Goal: Task Accomplishment & Management: Use online tool/utility

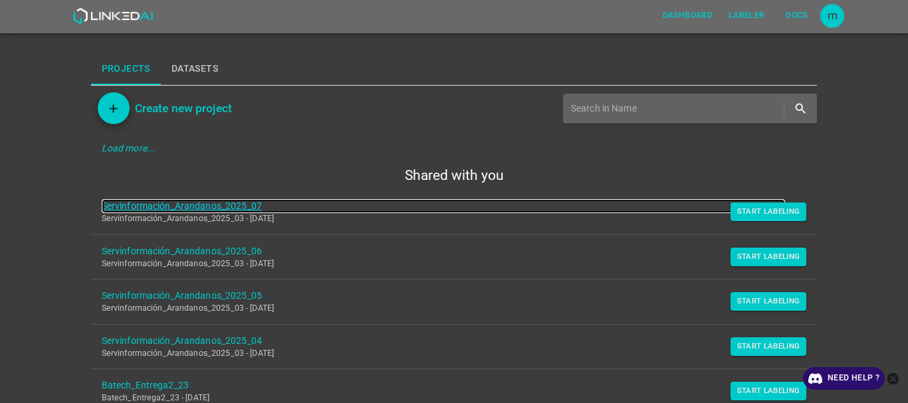
click at [250, 207] on link "Servinformación_Arandanos_2025_07" at bounding box center [444, 206] width 684 height 14
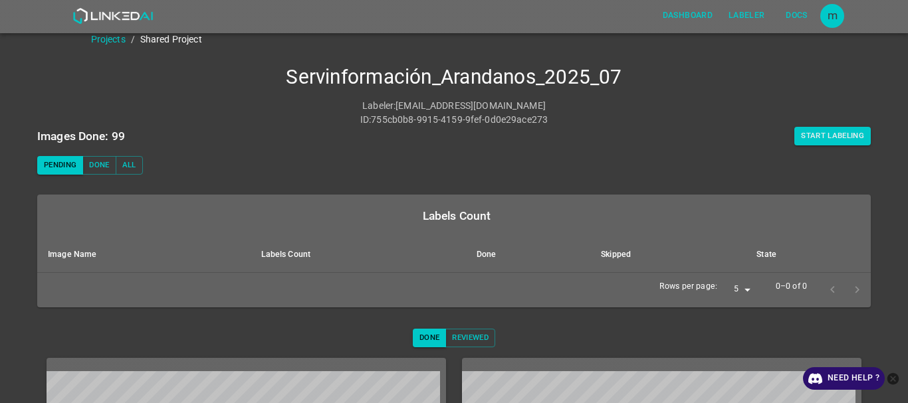
scroll to position [10, 0]
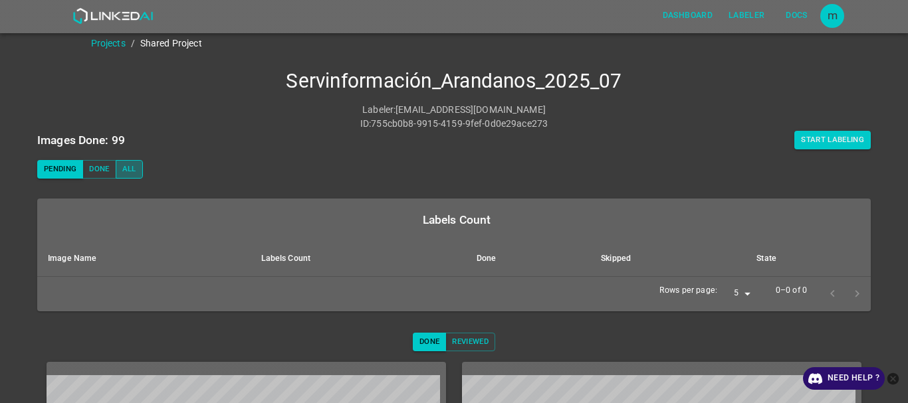
click at [129, 170] on button "All" at bounding box center [129, 169] width 27 height 19
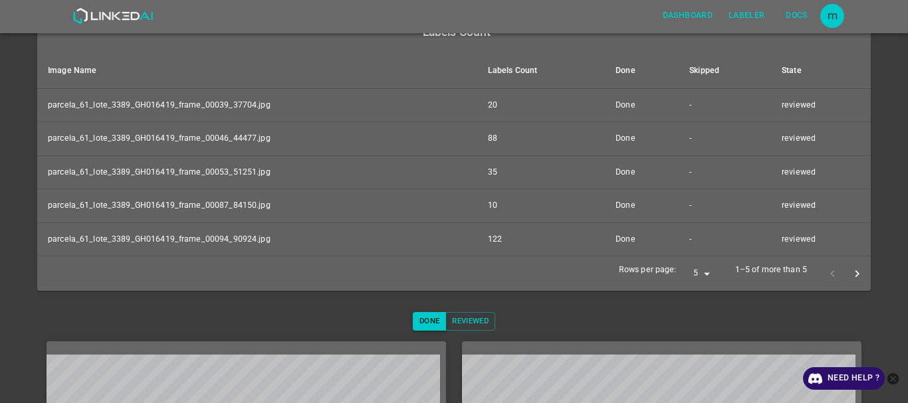
scroll to position [205, 0]
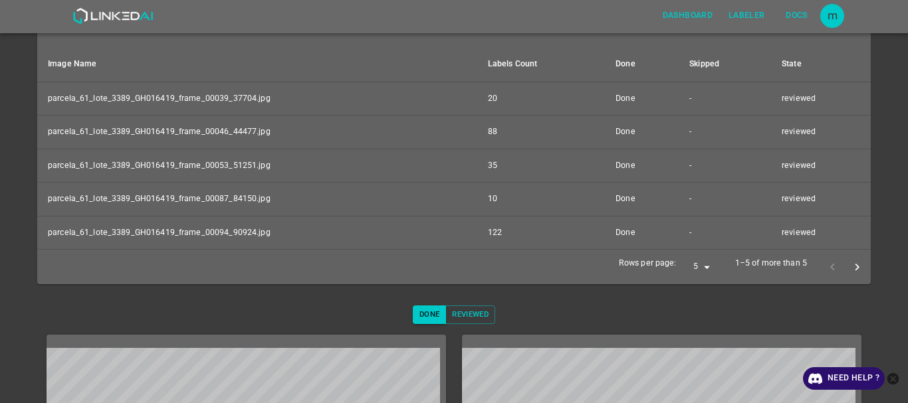
click at [850, 269] on icon "next page" at bounding box center [857, 268] width 14 height 14
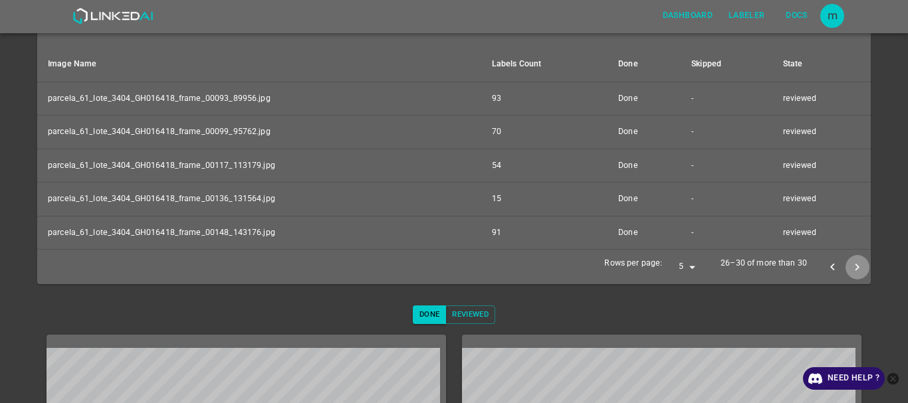
click at [850, 269] on icon "next page" at bounding box center [857, 268] width 14 height 14
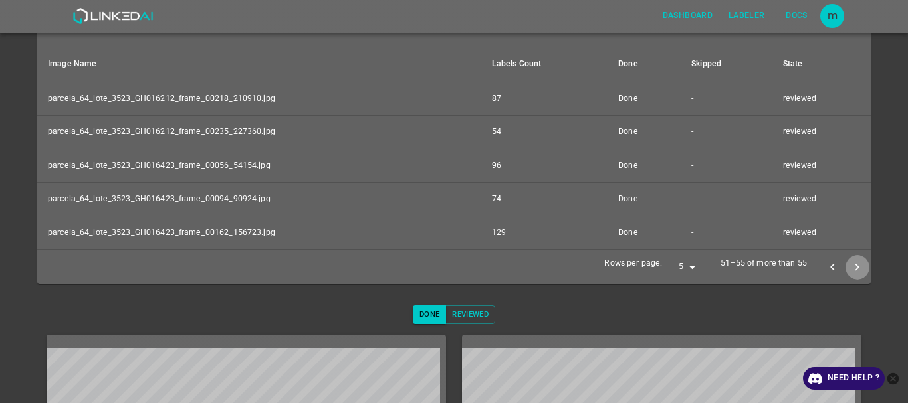
click at [850, 269] on icon "next page" at bounding box center [857, 268] width 14 height 14
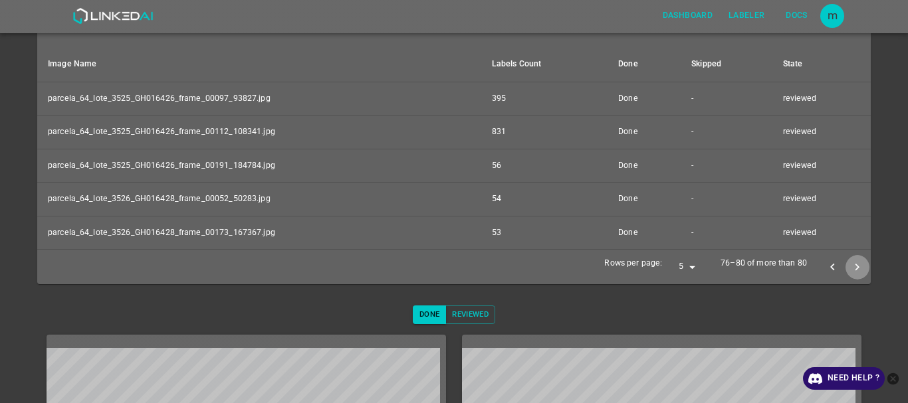
click at [850, 269] on icon "next page" at bounding box center [857, 268] width 14 height 14
click at [855, 269] on icon "next page" at bounding box center [857, 267] width 4 height 7
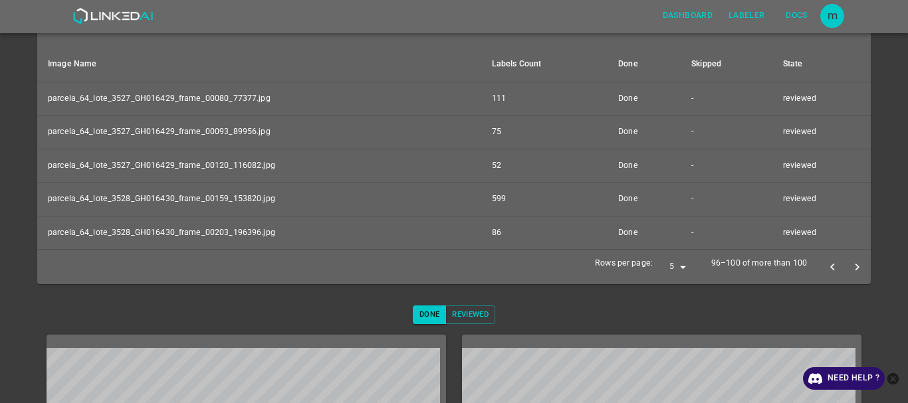
click at [855, 269] on icon "next page" at bounding box center [857, 267] width 4 height 7
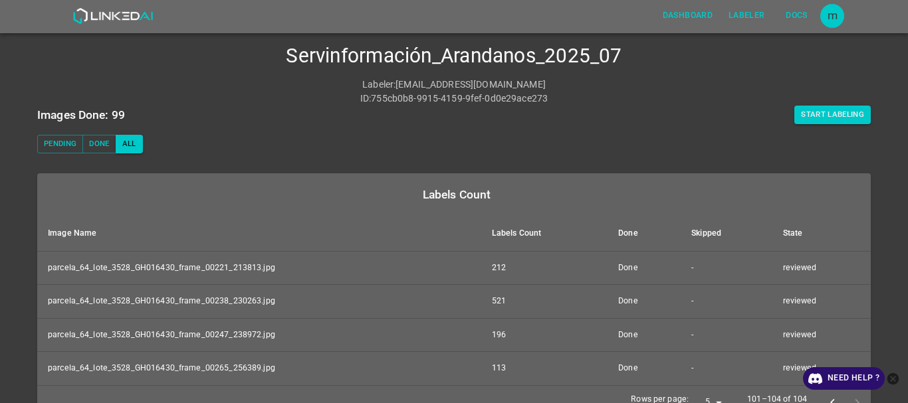
scroll to position [33, 0]
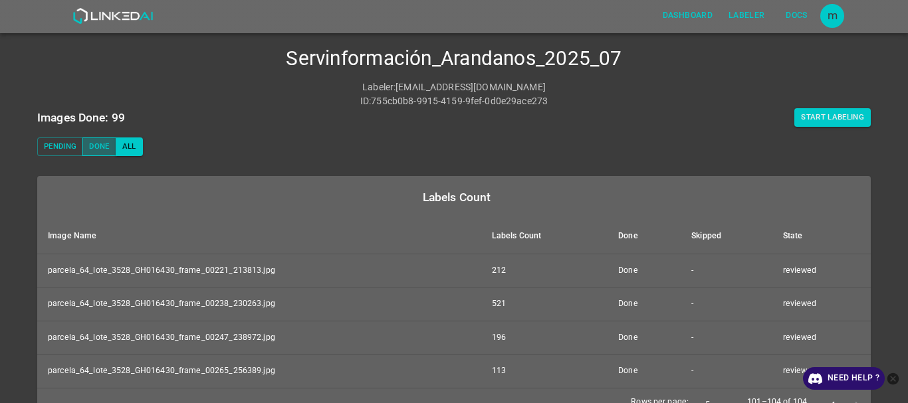
click at [101, 149] on button "Done" at bounding box center [98, 147] width 33 height 19
click at [53, 146] on button "Pending" at bounding box center [60, 147] width 46 height 19
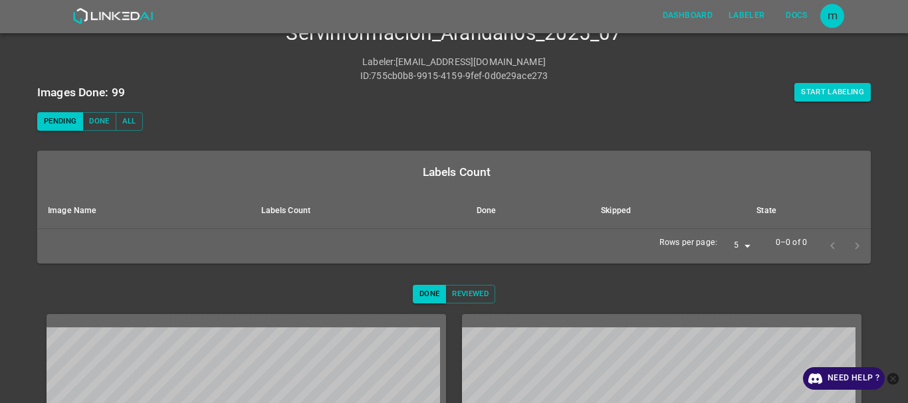
scroll to position [0, 0]
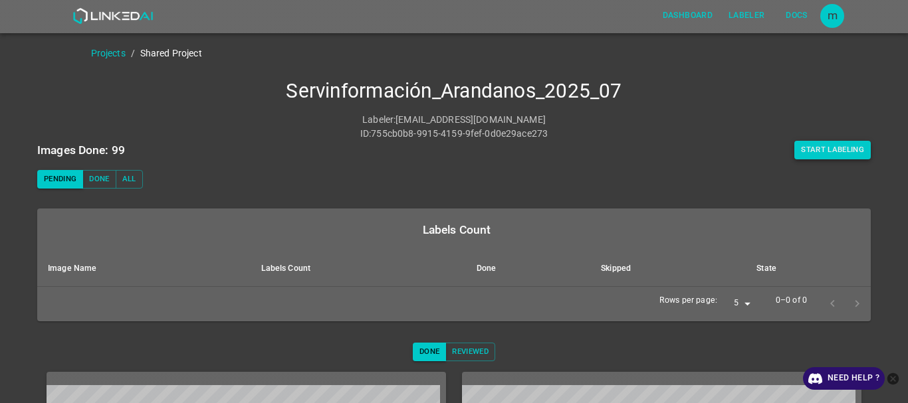
click at [823, 150] on button "Start Labeling" at bounding box center [832, 150] width 76 height 19
